Goal: Transaction & Acquisition: Purchase product/service

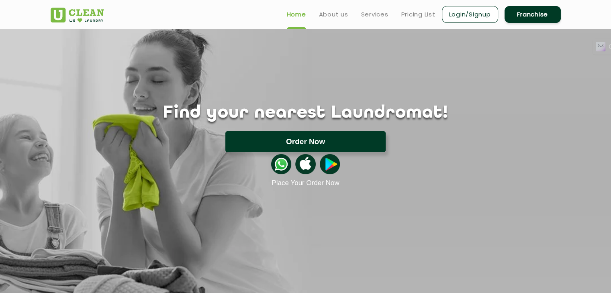
click at [353, 140] on button "Order Now" at bounding box center [305, 141] width 160 height 21
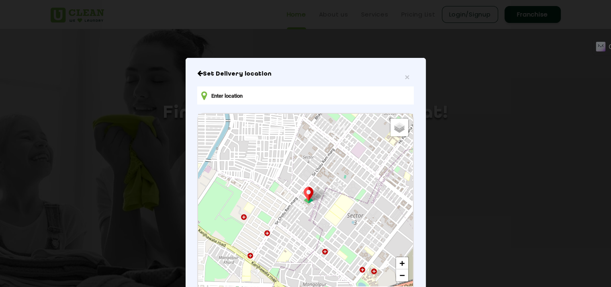
click at [257, 92] on input "text" at bounding box center [305, 95] width 216 height 18
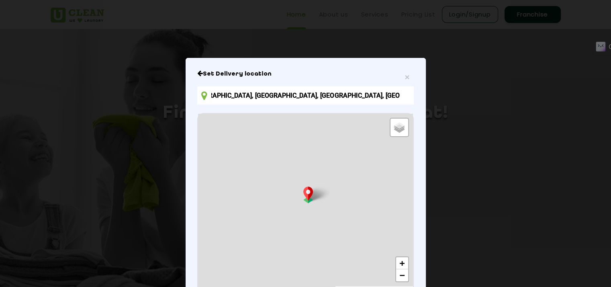
scroll to position [0, 158]
click at [262, 94] on input "HVJ8+[GEOGRAPHIC_DATA][PERSON_NAME], [GEOGRAPHIC_DATA], [GEOGRAPHIC_DATA], [GEO…" at bounding box center [305, 95] width 216 height 18
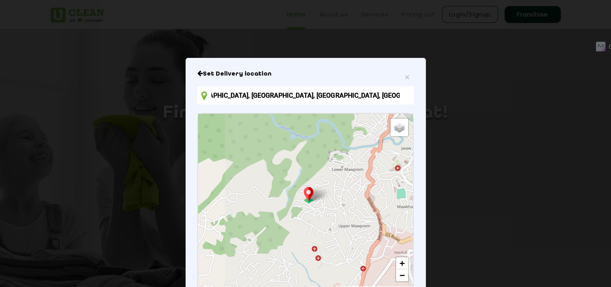
click at [402, 94] on input "HVJ8+[GEOGRAPHIC_DATA][PERSON_NAME], [GEOGRAPHIC_DATA], [GEOGRAPHIC_DATA], [GEO…" at bounding box center [305, 95] width 216 height 18
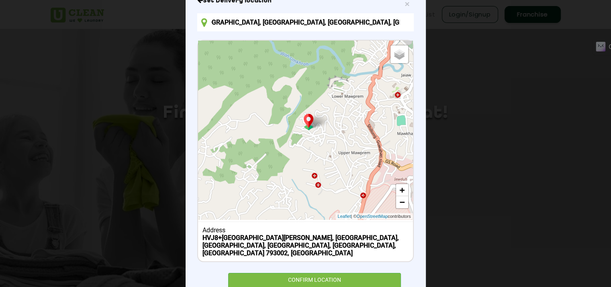
scroll to position [80, 0]
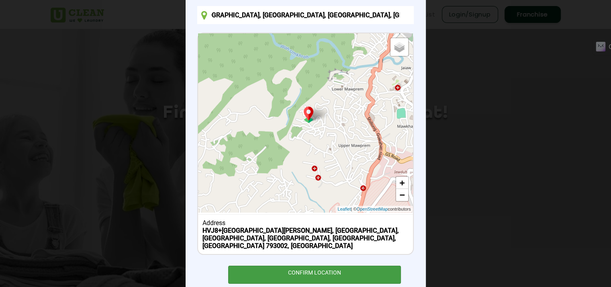
type input "HVJ8+[GEOGRAPHIC_DATA][PERSON_NAME], [GEOGRAPHIC_DATA], [GEOGRAPHIC_DATA], [GEO…"
click at [349, 267] on div "CONFIRM LOCATION" at bounding box center [314, 275] width 173 height 18
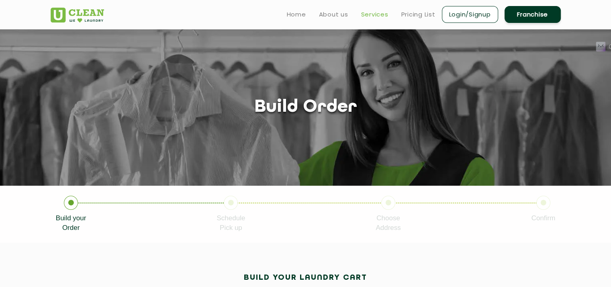
click at [379, 18] on link "Services" at bounding box center [374, 15] width 27 height 10
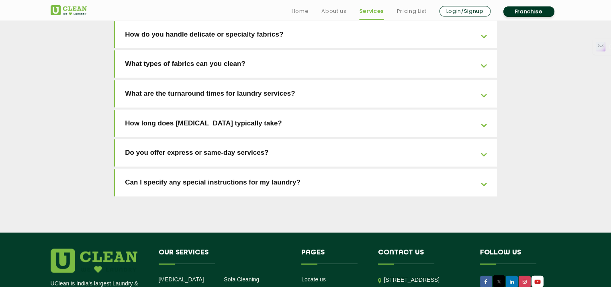
scroll to position [1838, 0]
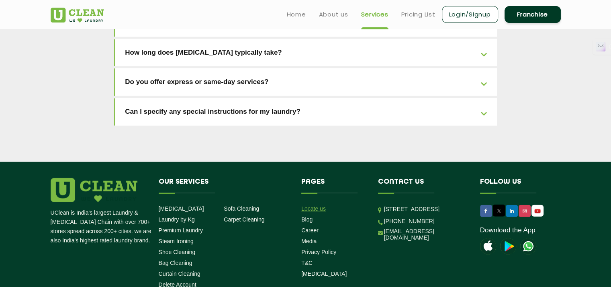
click at [311, 205] on link "Locate us" at bounding box center [313, 208] width 25 height 6
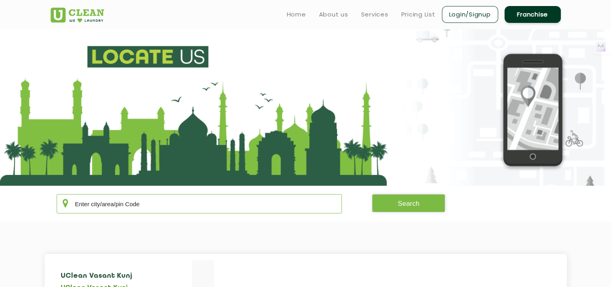
click at [123, 208] on input "text" at bounding box center [200, 203] width 286 height 19
type input "793002"
click at [419, 195] on button "Search" at bounding box center [408, 203] width 73 height 18
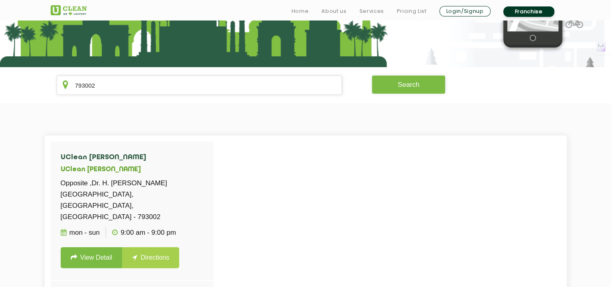
scroll to position [121, 0]
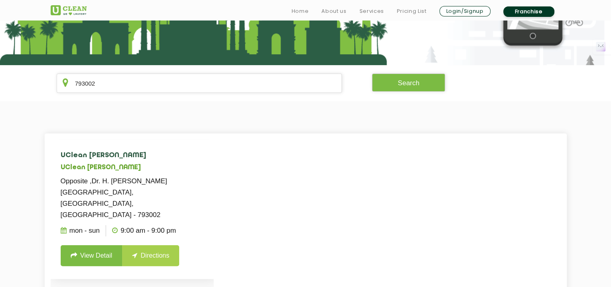
click at [82, 245] on link "View Detail" at bounding box center [92, 255] width 62 height 21
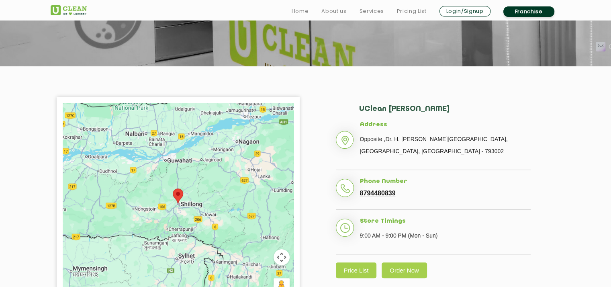
scroll to position [121, 0]
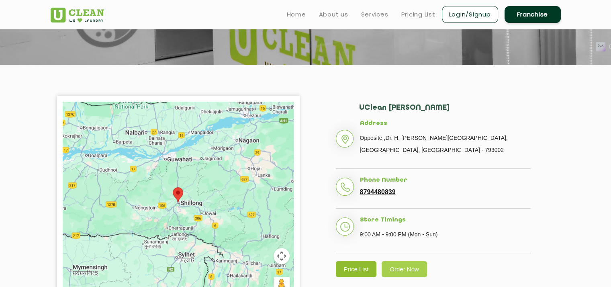
click at [357, 271] on link "Price List" at bounding box center [356, 269] width 41 height 16
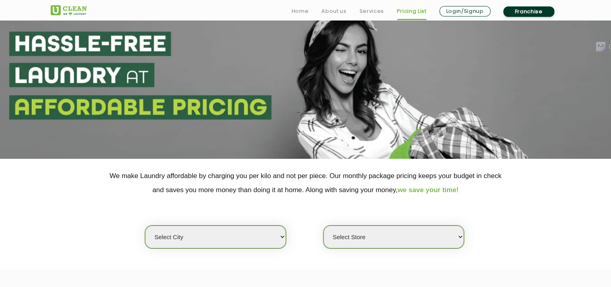
scroll to position [161, 0]
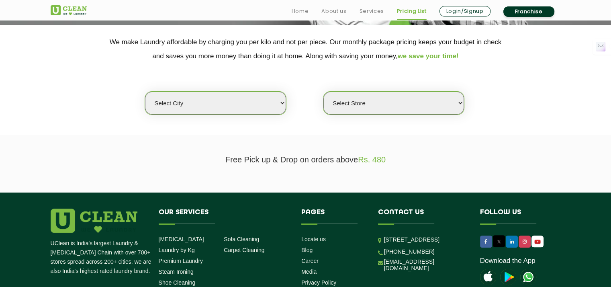
click at [257, 96] on select "Select city [GEOGRAPHIC_DATA] [GEOGRAPHIC_DATA] [GEOGRAPHIC_DATA] [GEOGRAPHIC_D…" at bounding box center [215, 103] width 141 height 23
drag, startPoint x: 399, startPoint y: 159, endPoint x: 211, endPoint y: 143, distance: 188.3
click at [211, 143] on section "Free Pick up & Drop on orders above Rs. 480" at bounding box center [305, 163] width 611 height 57
click at [215, 154] on section "Free Pick up & Drop on orders above Rs. 480" at bounding box center [305, 163] width 611 height 57
drag, startPoint x: 223, startPoint y: 159, endPoint x: 398, endPoint y: 163, distance: 175.6
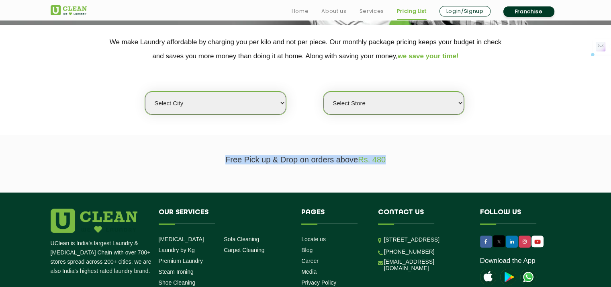
click at [398, 163] on p "Free Pick up & Drop on orders above Rs. 480" at bounding box center [306, 159] width 510 height 9
click at [399, 163] on p "Free Pick up & Drop on orders above Rs. 480" at bounding box center [306, 159] width 510 height 9
drag, startPoint x: 423, startPoint y: 151, endPoint x: 199, endPoint y: 145, distance: 224.6
click at [199, 145] on section "Free Pick up & Drop on orders above Rs. 480" at bounding box center [305, 163] width 611 height 57
click at [323, 164] on section "Free Pick up & Drop on orders above Rs. 480" at bounding box center [305, 163] width 611 height 57
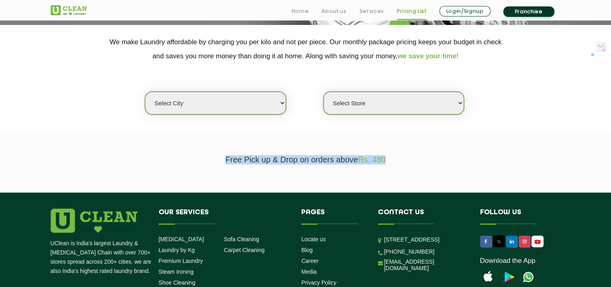
drag, startPoint x: 215, startPoint y: 158, endPoint x: 398, endPoint y: 164, distance: 183.7
click at [398, 164] on section "Free Pick up & Drop on orders above Rs. 480" at bounding box center [305, 163] width 611 height 57
click at [414, 12] on link "Pricing List" at bounding box center [412, 11] width 30 height 10
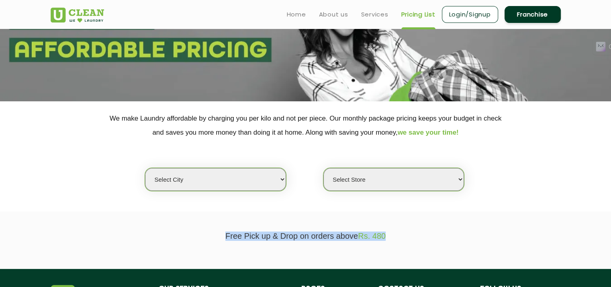
scroll to position [40, 0]
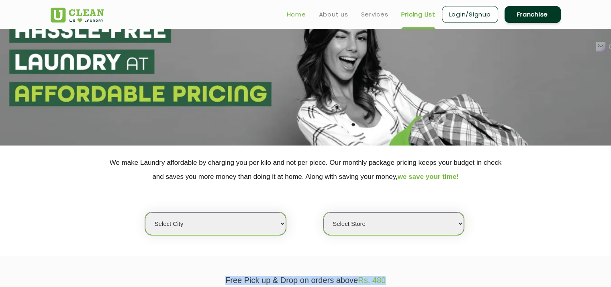
click at [288, 10] on link "Home" at bounding box center [296, 15] width 19 height 10
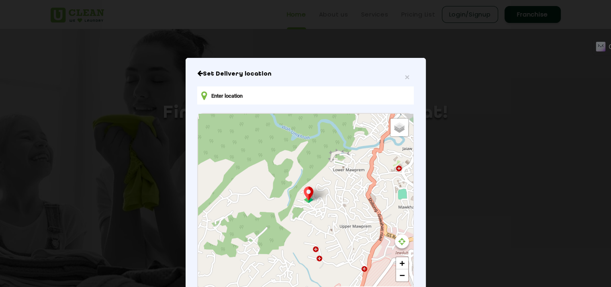
type input "HVJ8+[GEOGRAPHIC_DATA][PERSON_NAME], [GEOGRAPHIC_DATA], [GEOGRAPHIC_DATA], [GEO…"
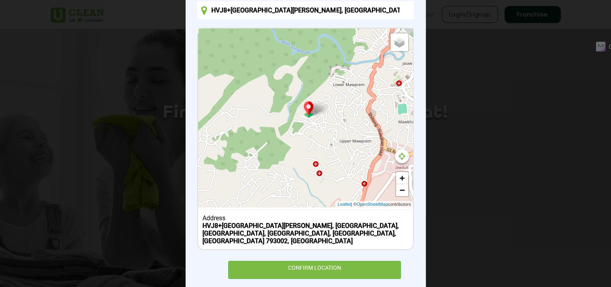
scroll to position [94, 0]
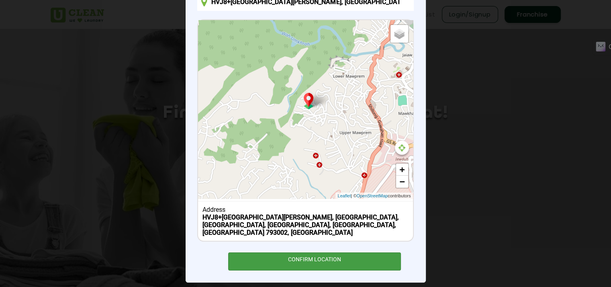
click at [316, 252] on div "CONFIRM LOCATION" at bounding box center [314, 261] width 173 height 18
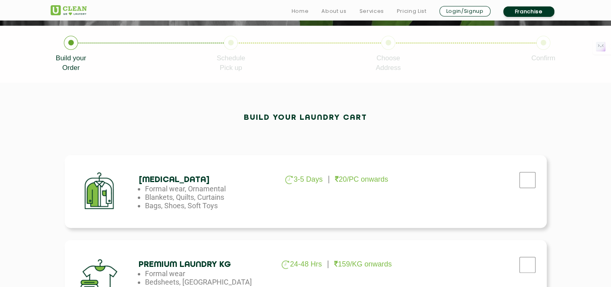
scroll to position [161, 0]
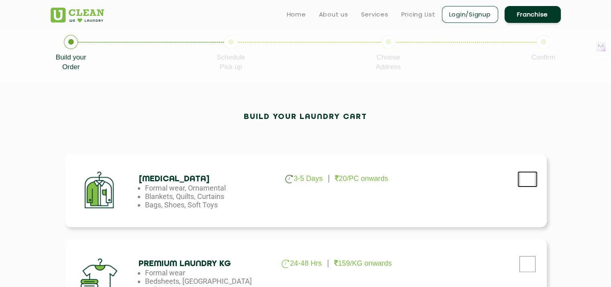
click at [524, 177] on input "checkbox" at bounding box center [527, 179] width 20 height 16
checkbox input "true"
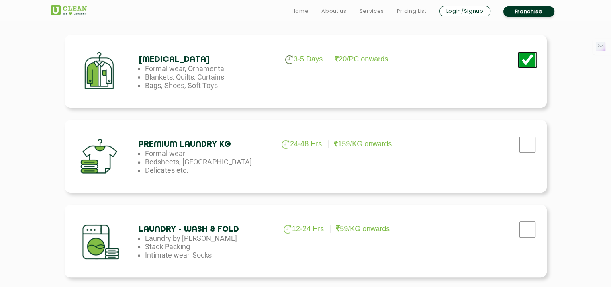
scroll to position [281, 0]
